Goal: Information Seeking & Learning: Learn about a topic

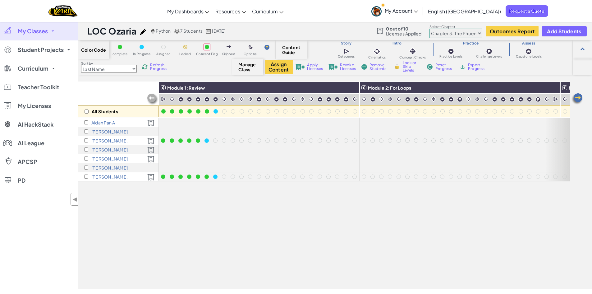
select select "5e27600d1c9d440000ac3ee7"
click at [146, 68] on img at bounding box center [145, 67] width 6 height 6
click at [38, 70] on span "Curriculum" at bounding box center [33, 69] width 31 height 6
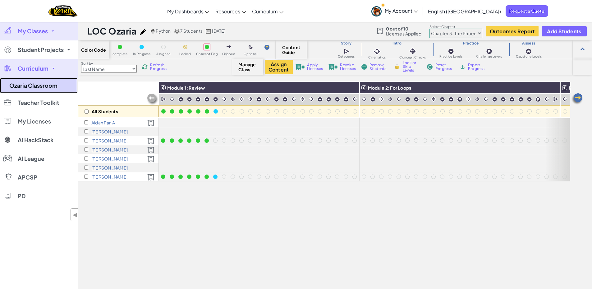
click at [48, 87] on link "Ozaria Classroom" at bounding box center [39, 86] width 78 height 16
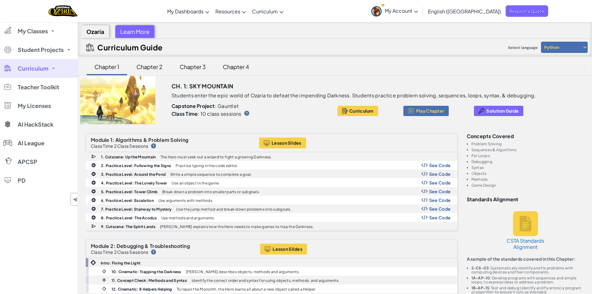
click at [189, 64] on div "Chapter 3" at bounding box center [192, 66] width 39 height 15
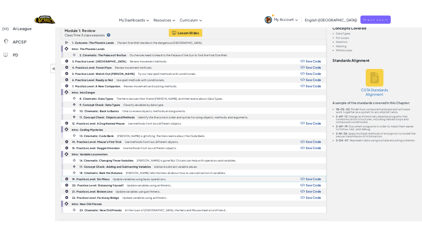
scroll to position [124, 0]
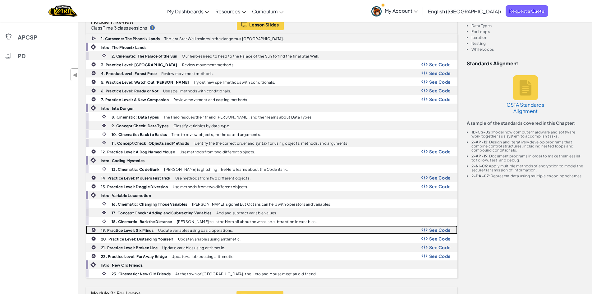
click at [185, 232] on p "Update variables using basic operations." at bounding box center [195, 230] width 75 height 4
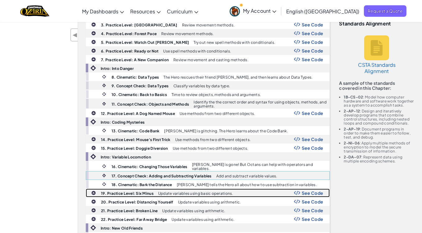
scroll to position [166, 0]
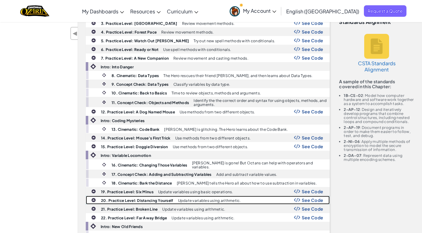
click at [133, 198] on b "20. Practice Level: Distancing Yourself" at bounding box center [137, 200] width 72 height 5
